Goal: Task Accomplishment & Management: Use online tool/utility

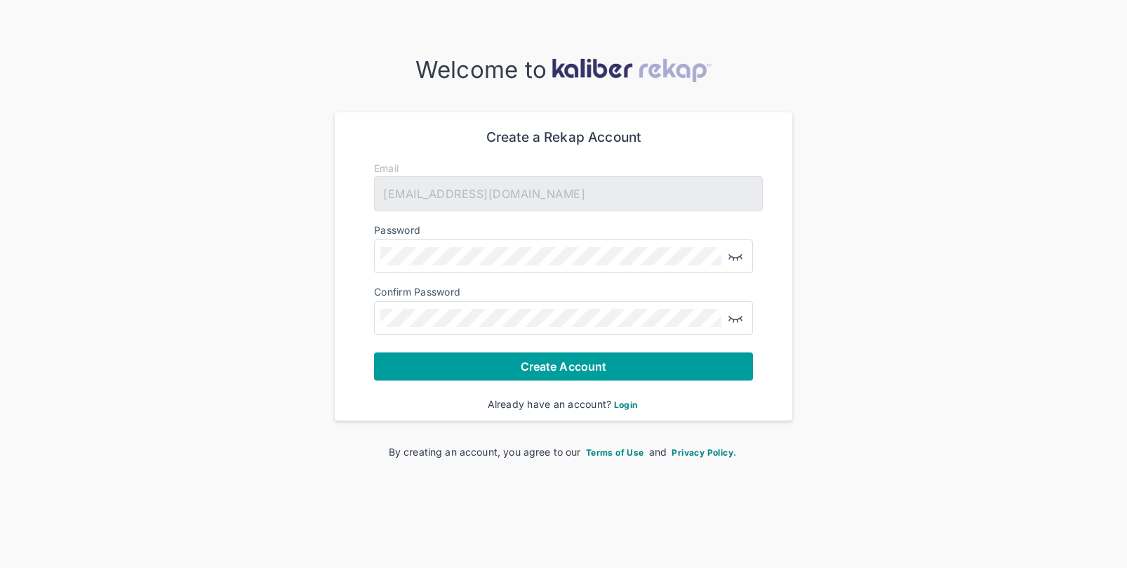
click at [544, 365] on span "Create Account" at bounding box center [564, 366] width 86 height 14
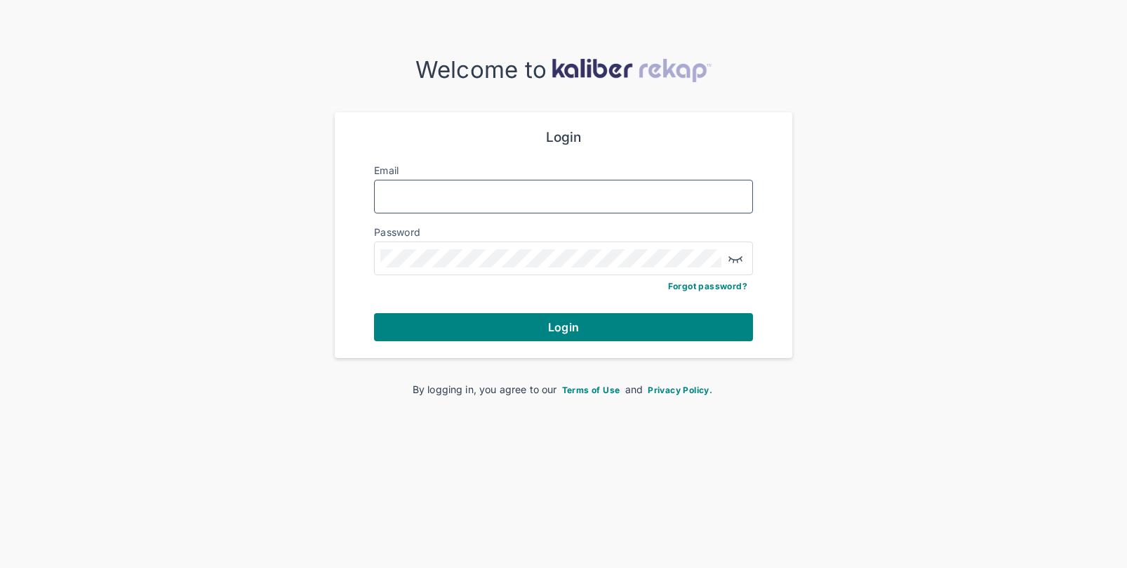
type input "**********"
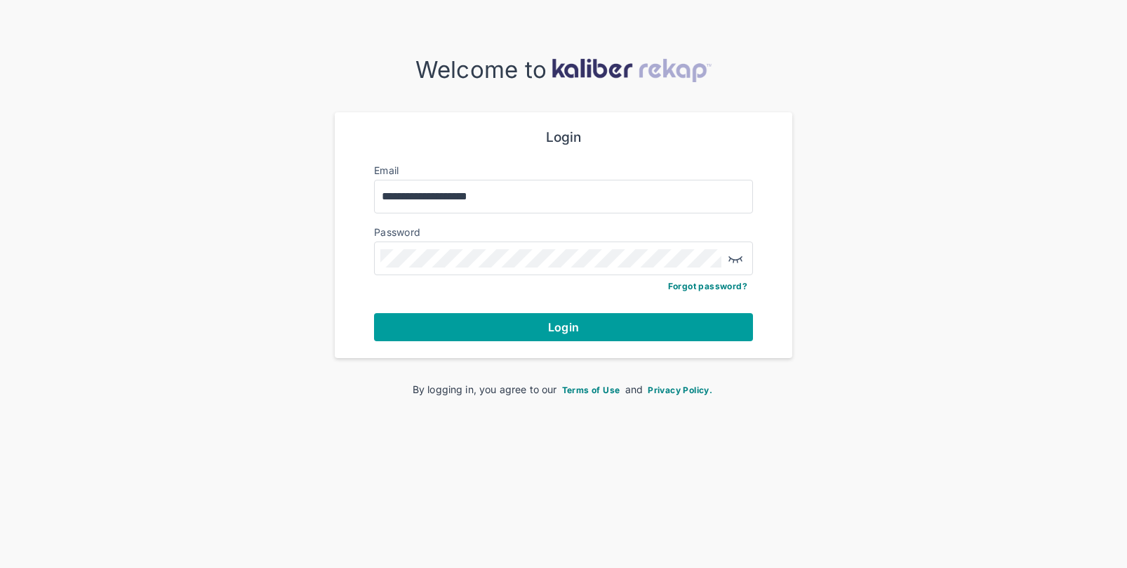
click at [558, 328] on span "Login" at bounding box center [563, 327] width 31 height 14
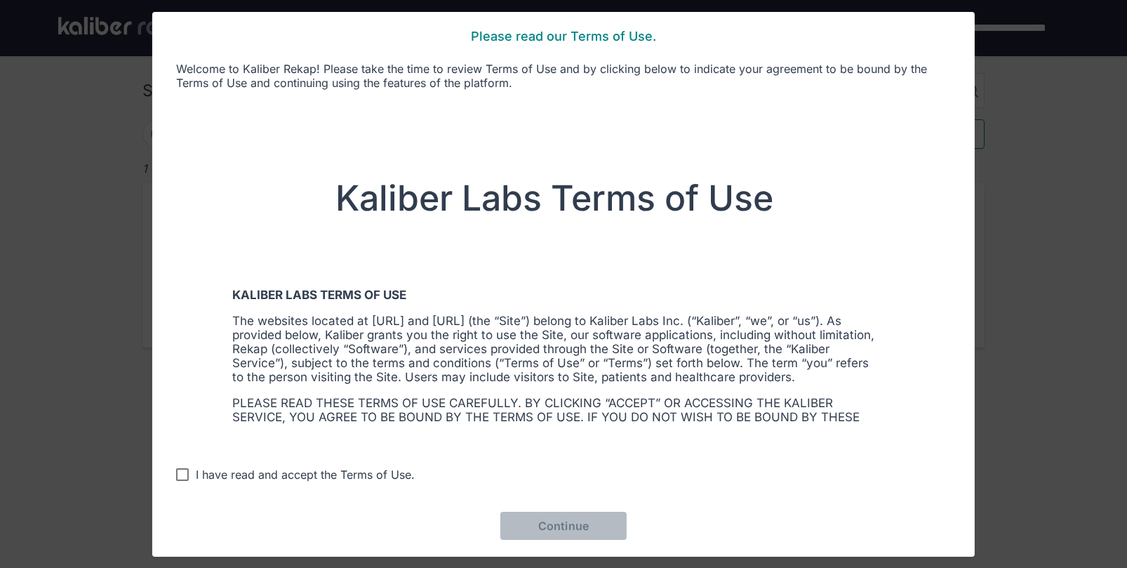
click at [249, 477] on div "I have read and accept the Terms of Use." at bounding box center [305, 474] width 219 height 14
click at [575, 514] on button "Continue" at bounding box center [563, 525] width 126 height 28
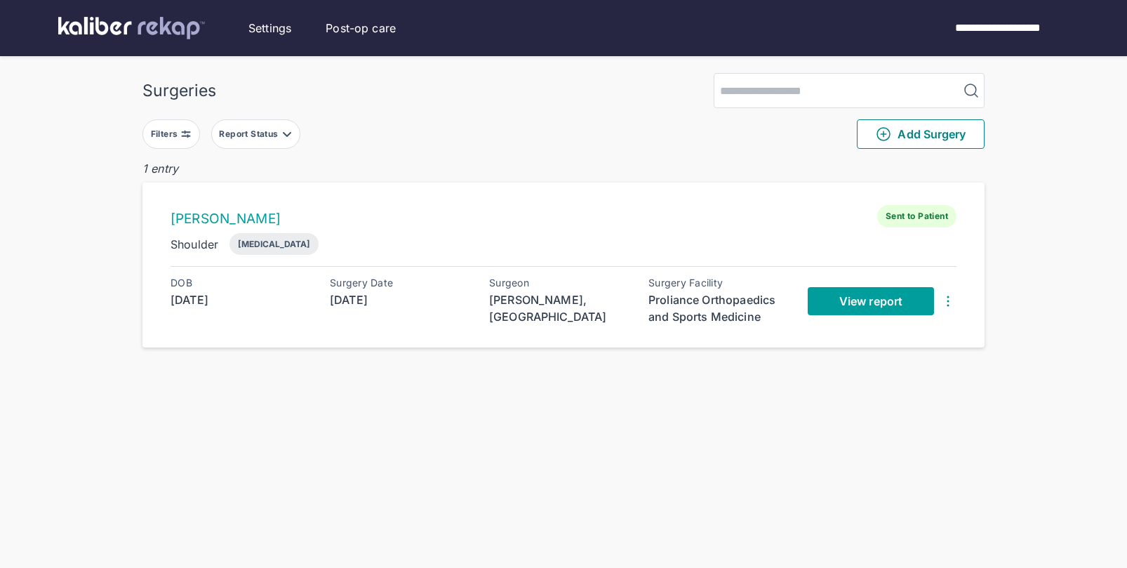
click at [873, 299] on span "View report" at bounding box center [870, 301] width 63 height 14
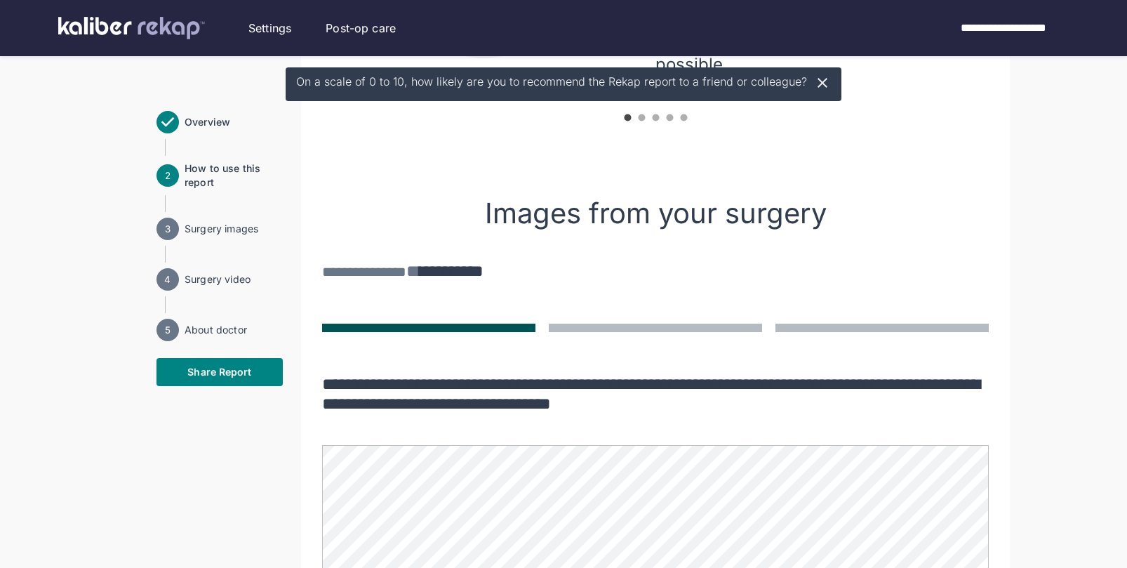
scroll to position [701, 0]
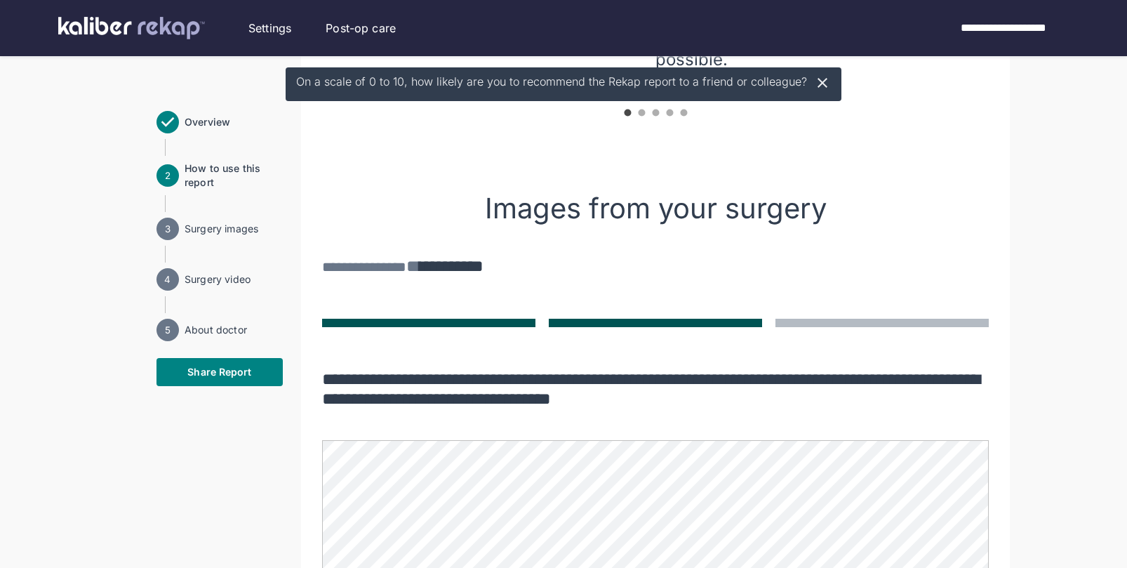
click at [650, 322] on button at bounding box center [655, 322] width 213 height 8
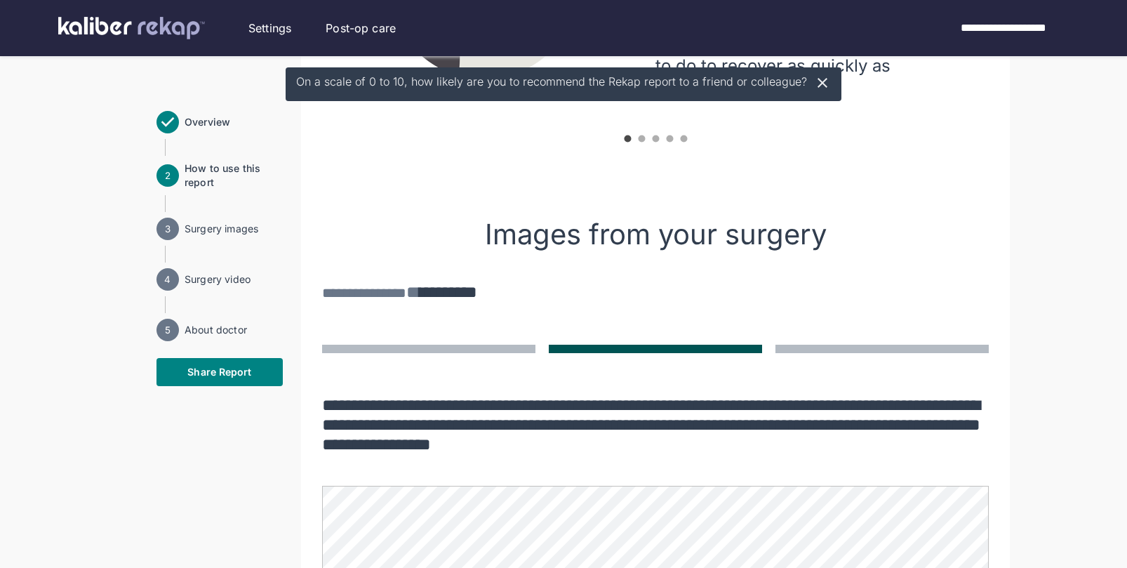
scroll to position [561, 0]
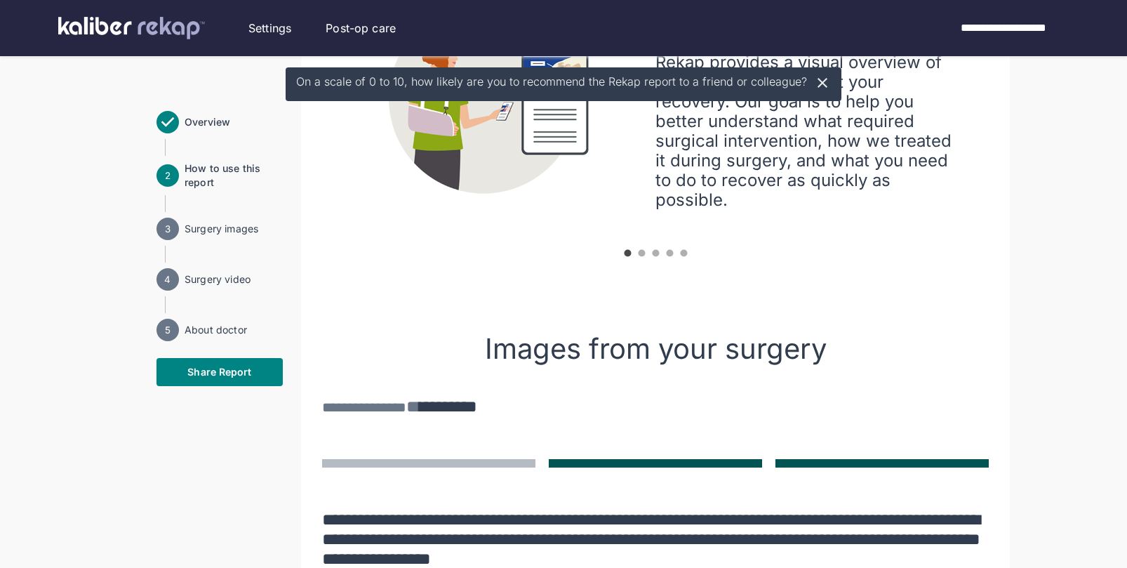
click at [874, 462] on button at bounding box center [881, 463] width 213 height 8
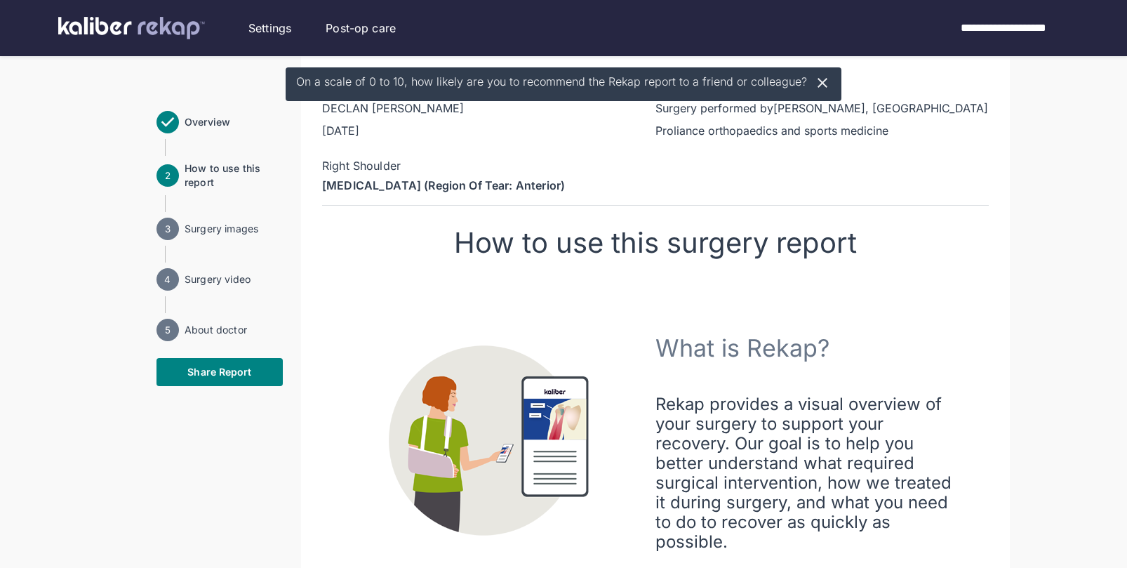
scroll to position [210, 0]
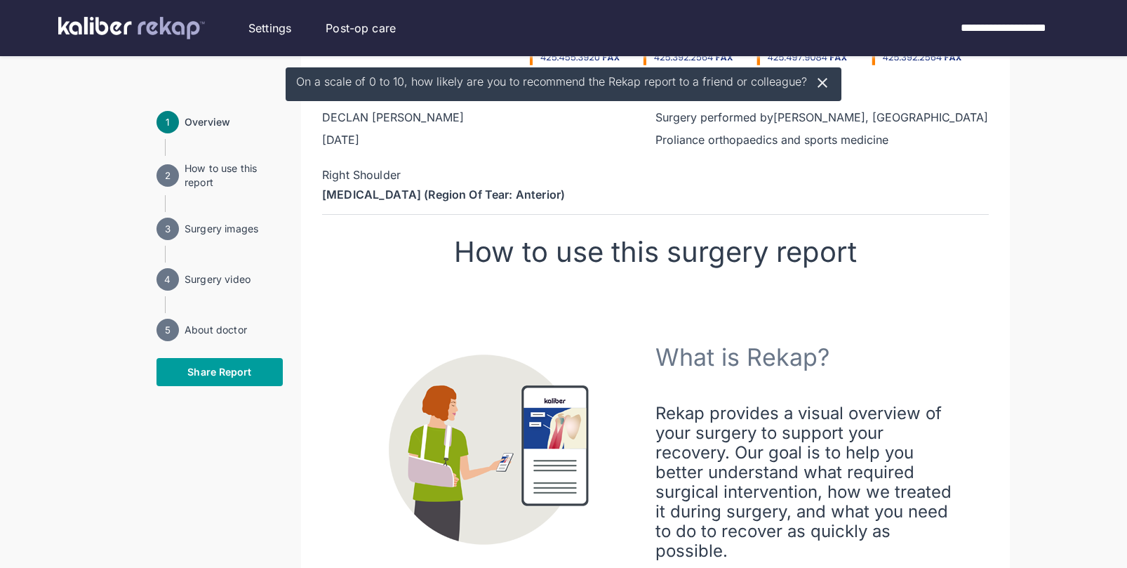
click at [201, 371] on span "Share Report" at bounding box center [219, 372] width 64 height 14
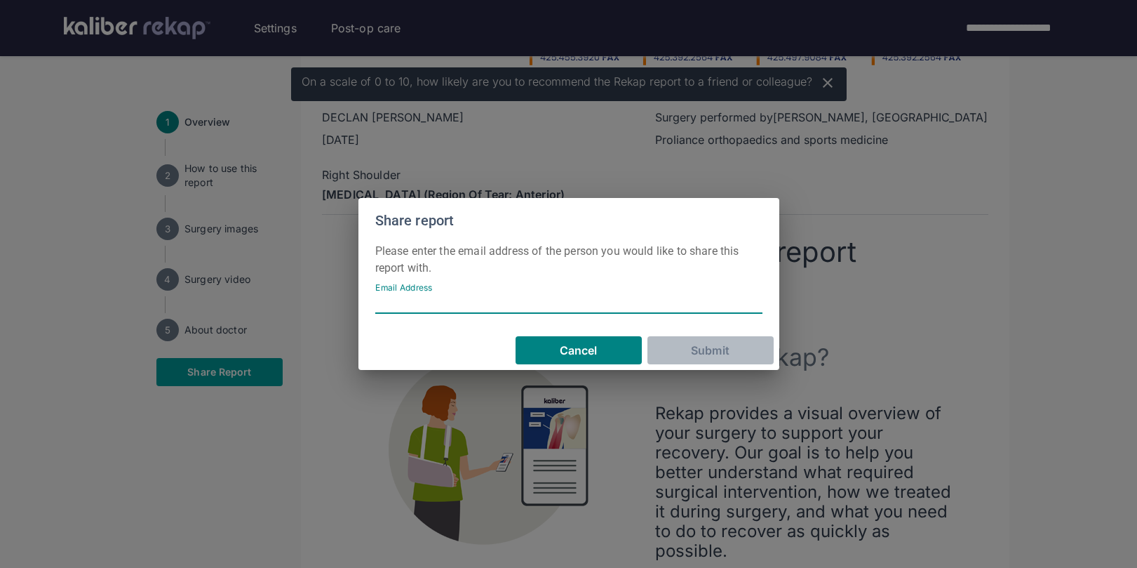
type input "**********"
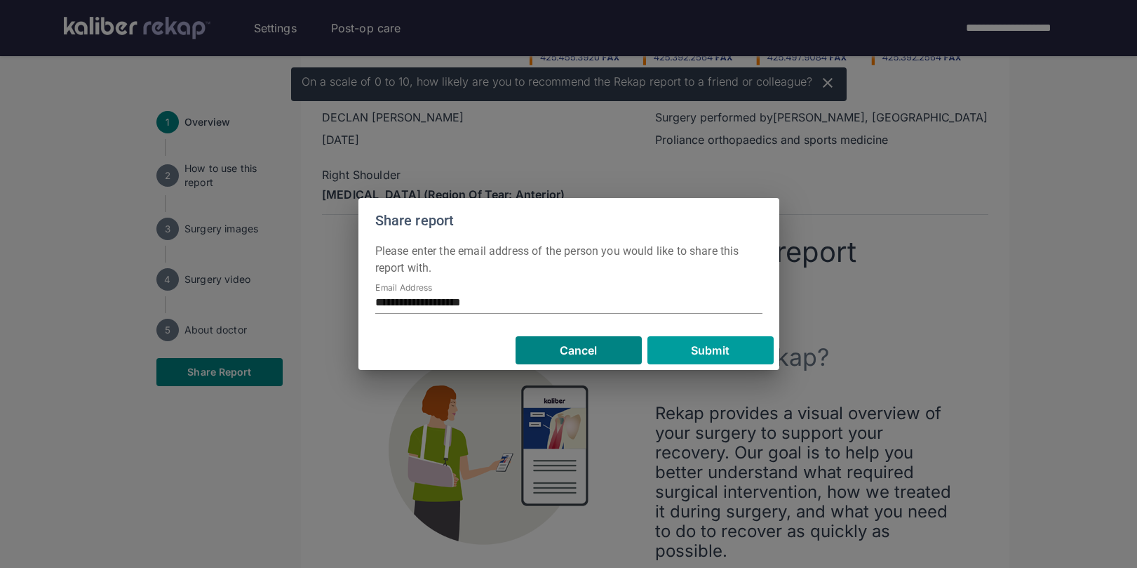
click at [708, 347] on span "Submit" at bounding box center [710, 350] width 39 height 14
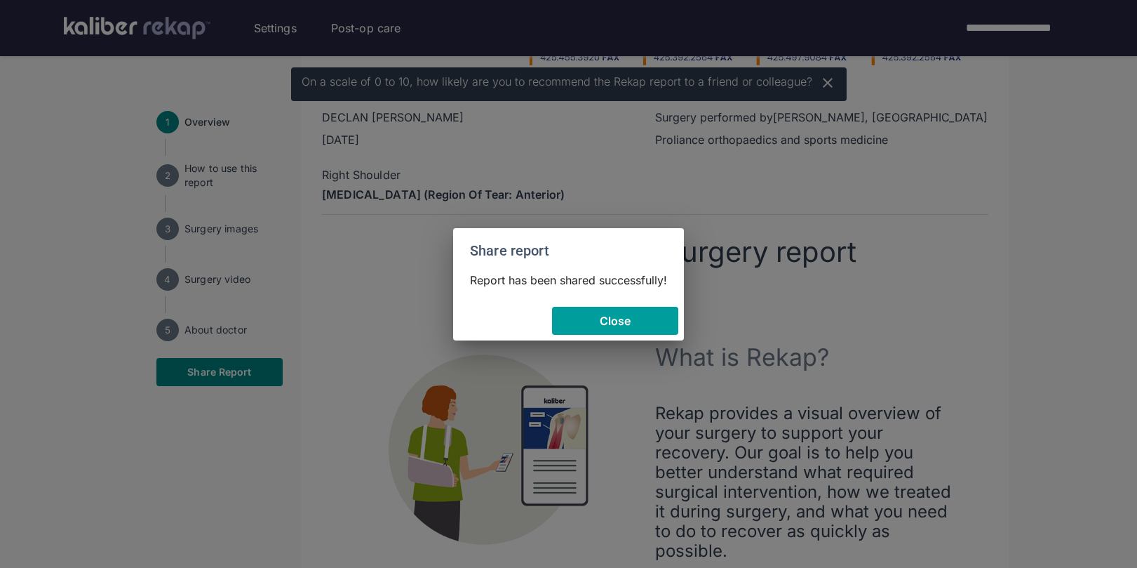
click at [608, 319] on span "Close" at bounding box center [616, 321] width 32 height 14
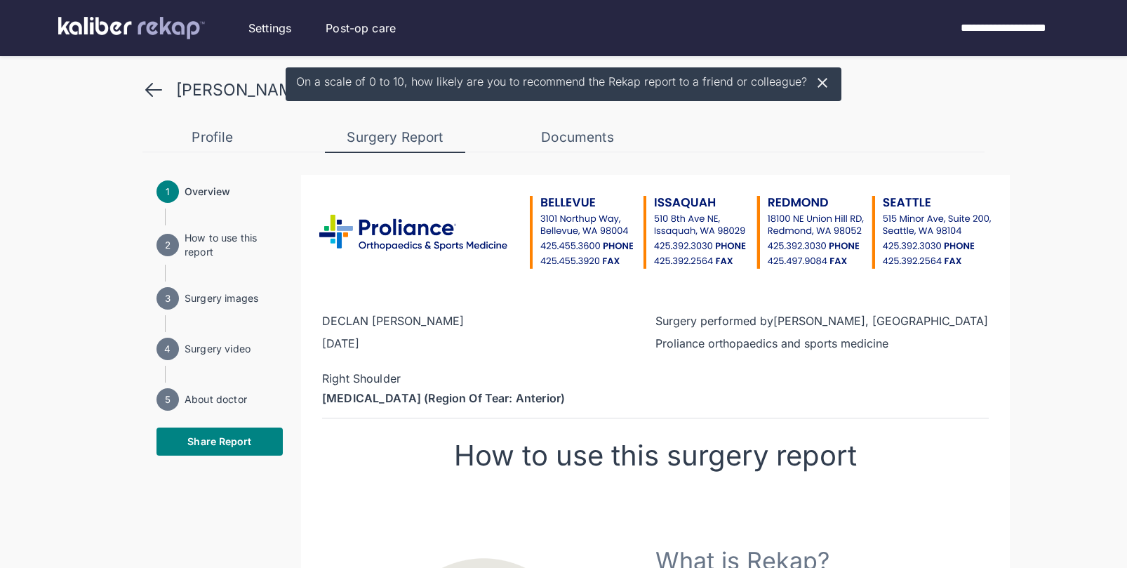
scroll to position [0, 0]
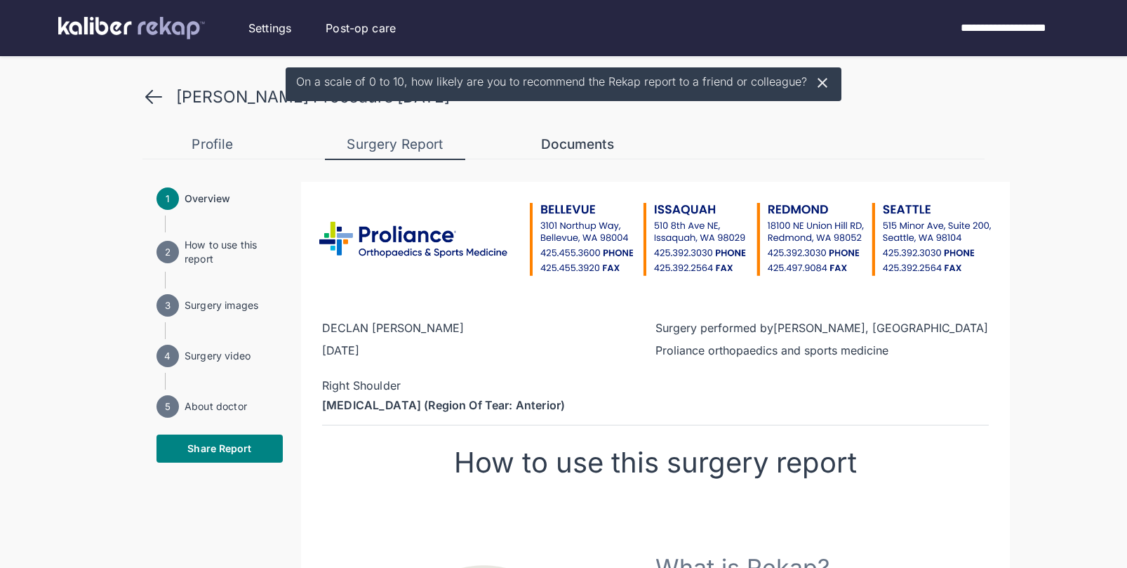
click at [591, 144] on div "Documents" at bounding box center [577, 144] width 140 height 17
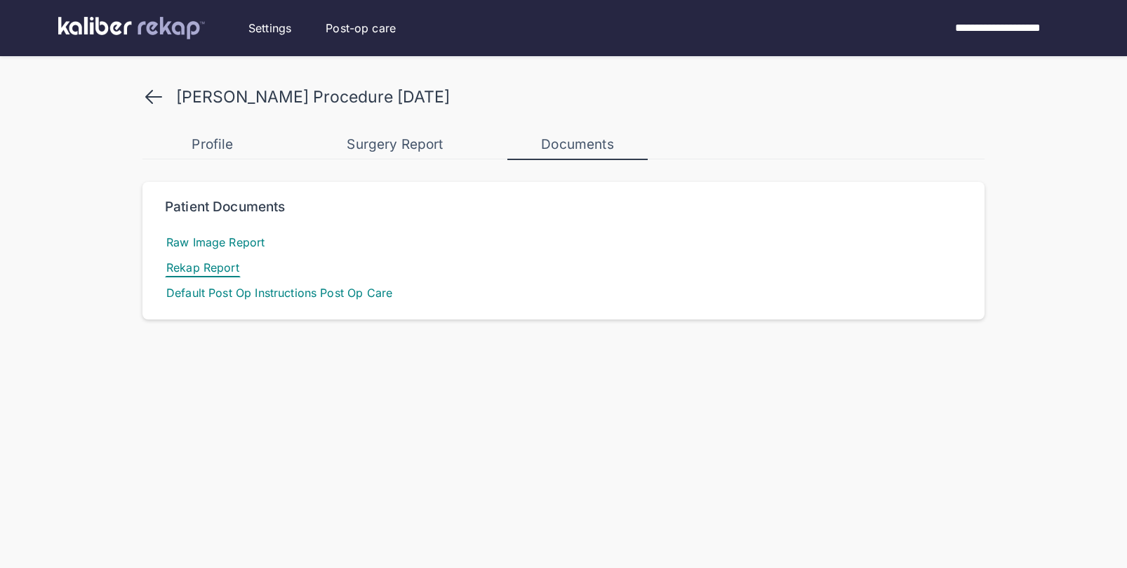
click at [212, 263] on span "Rekap Report" at bounding box center [203, 267] width 76 height 20
click at [331, 290] on span "Default Post Op Instructions Post Op Care" at bounding box center [279, 293] width 229 height 20
click at [397, 141] on div "Surgery Report" at bounding box center [395, 144] width 140 height 17
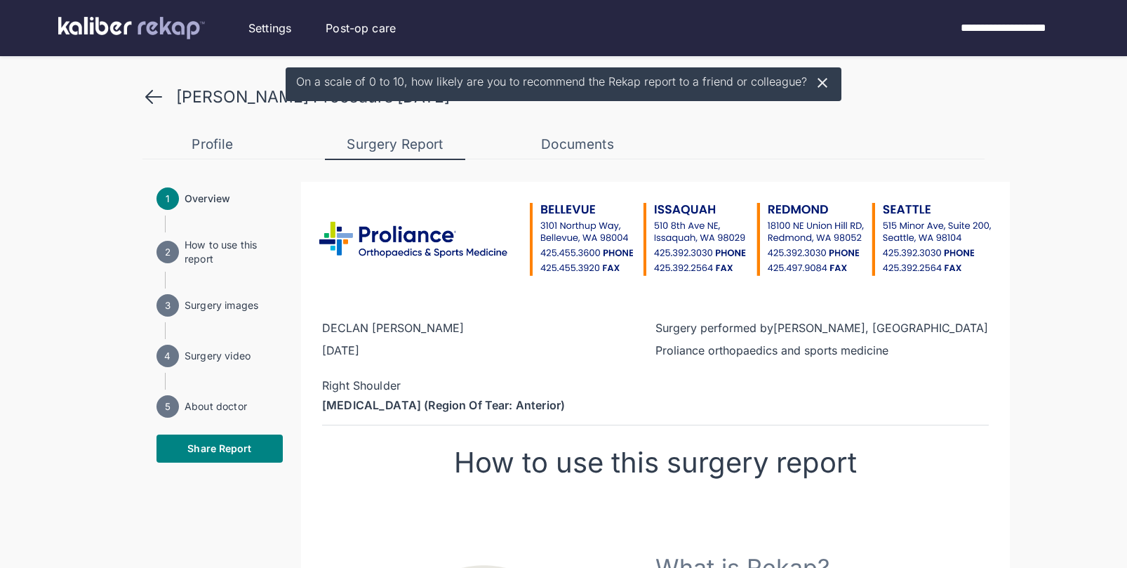
click at [149, 96] on icon at bounding box center [153, 96] width 15 height 13
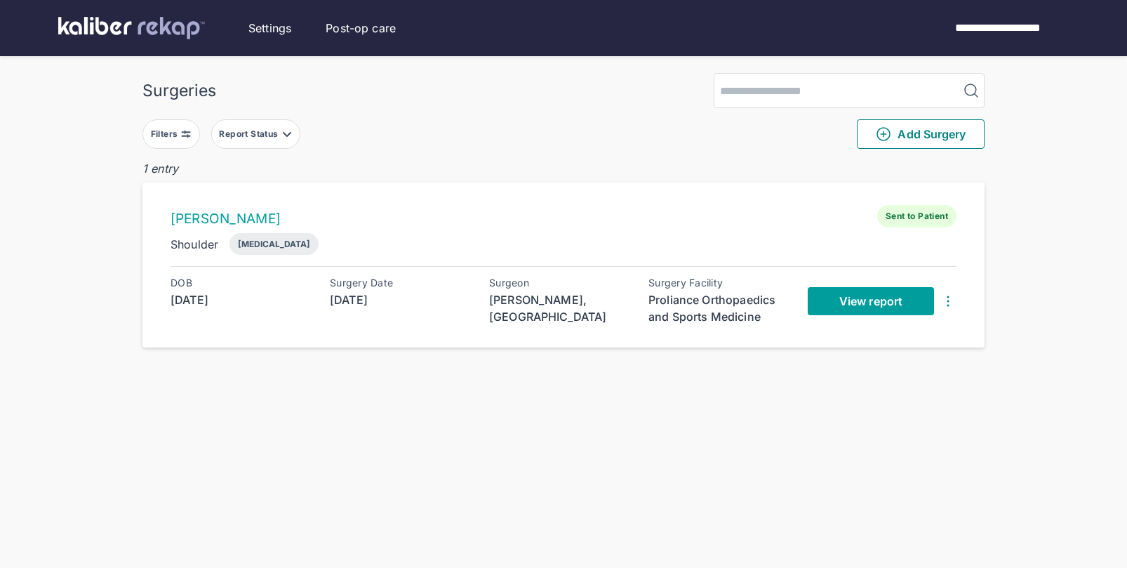
click at [875, 300] on span "View report" at bounding box center [870, 301] width 63 height 14
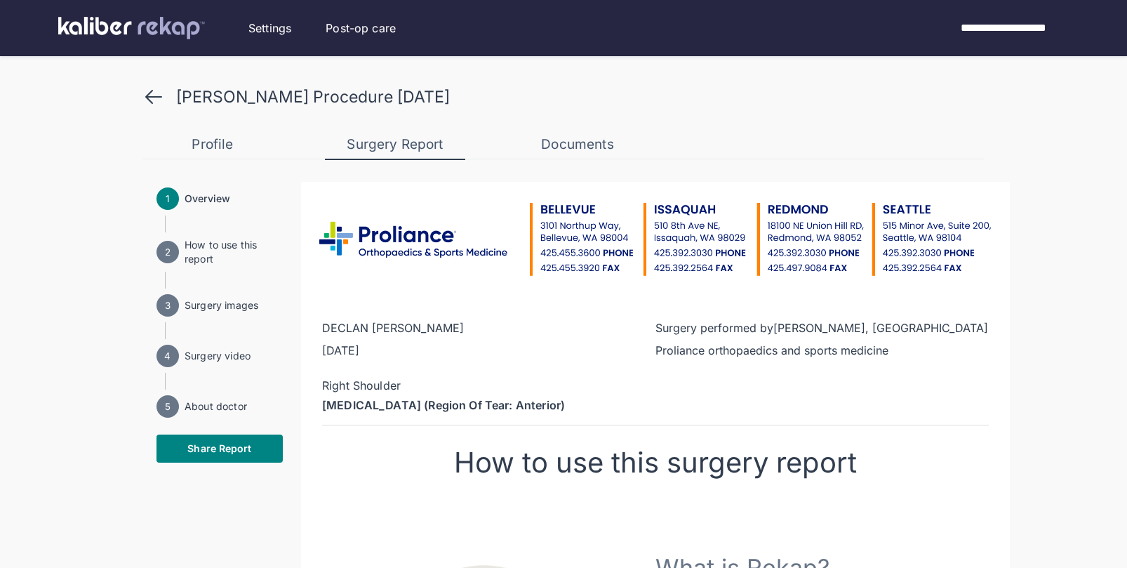
click at [172, 23] on img at bounding box center [131, 28] width 147 height 22
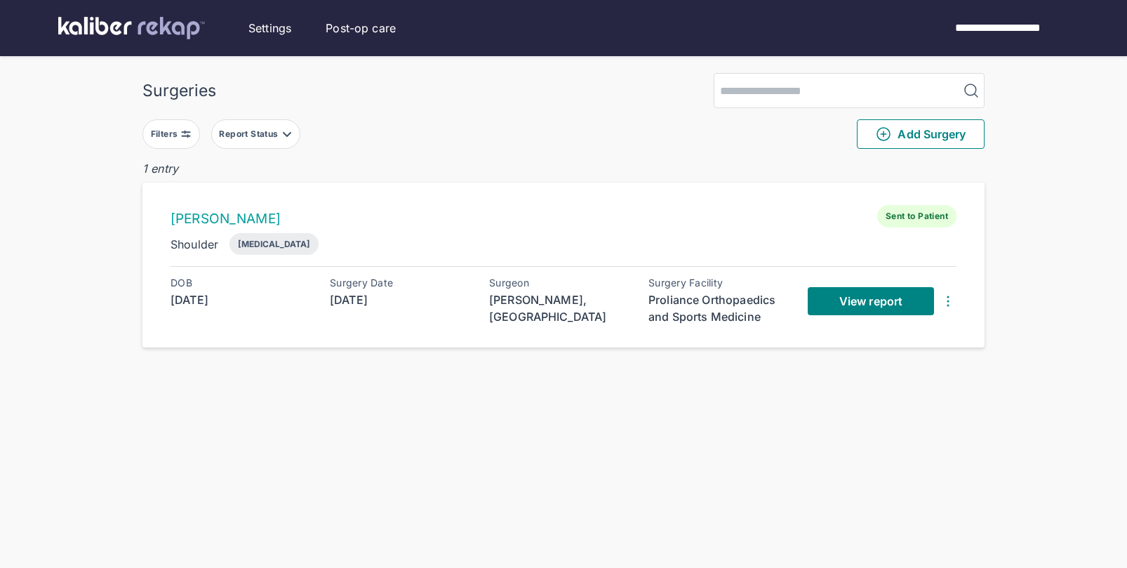
click at [172, 23] on img at bounding box center [131, 28] width 147 height 22
